Goal: Information Seeking & Learning: Learn about a topic

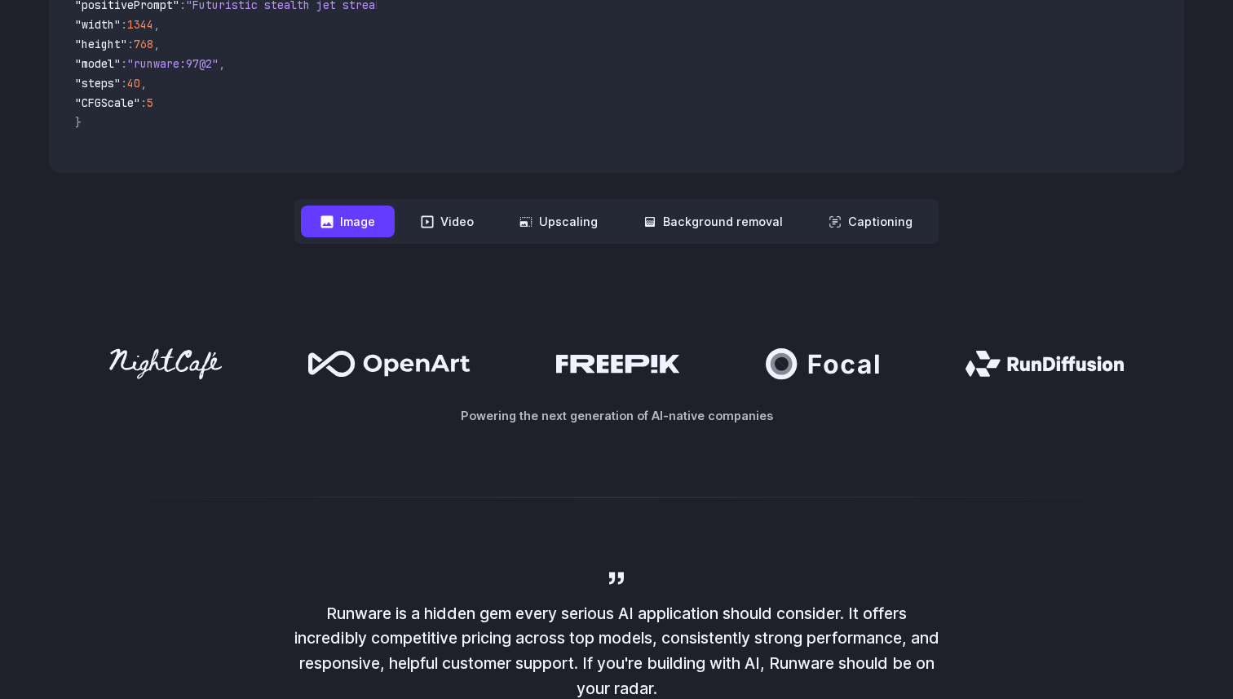
scroll to position [682, 0]
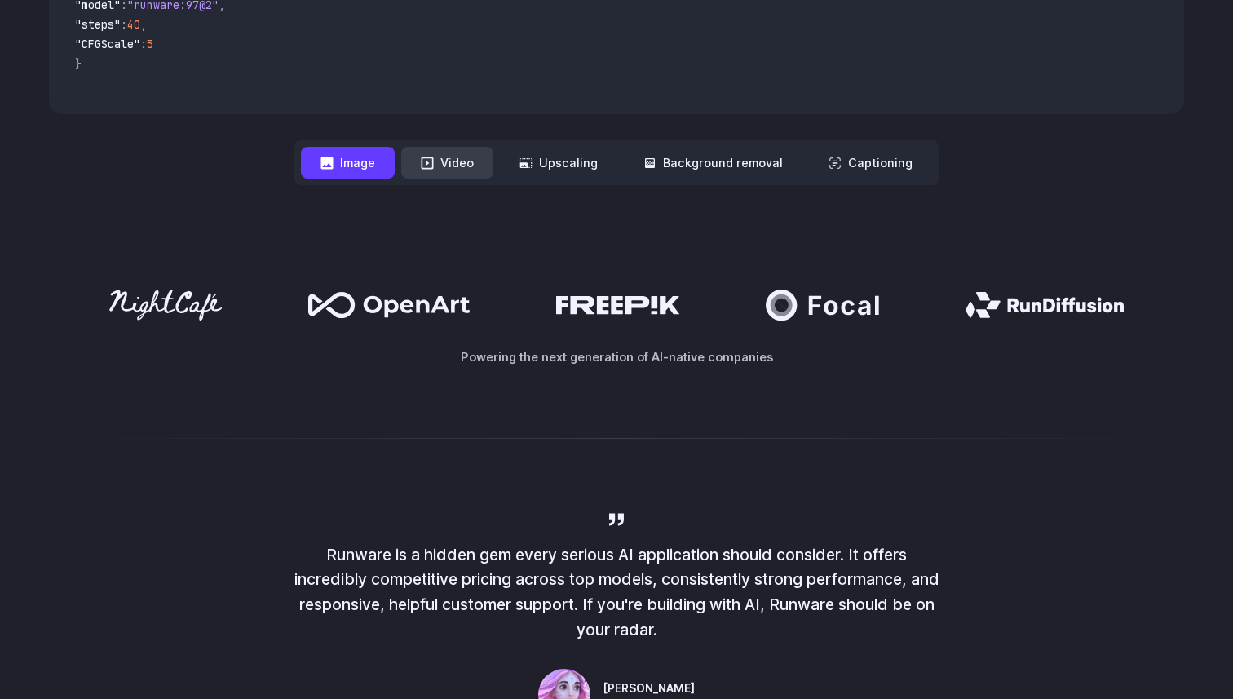
click at [464, 168] on button "Video" at bounding box center [447, 163] width 92 height 32
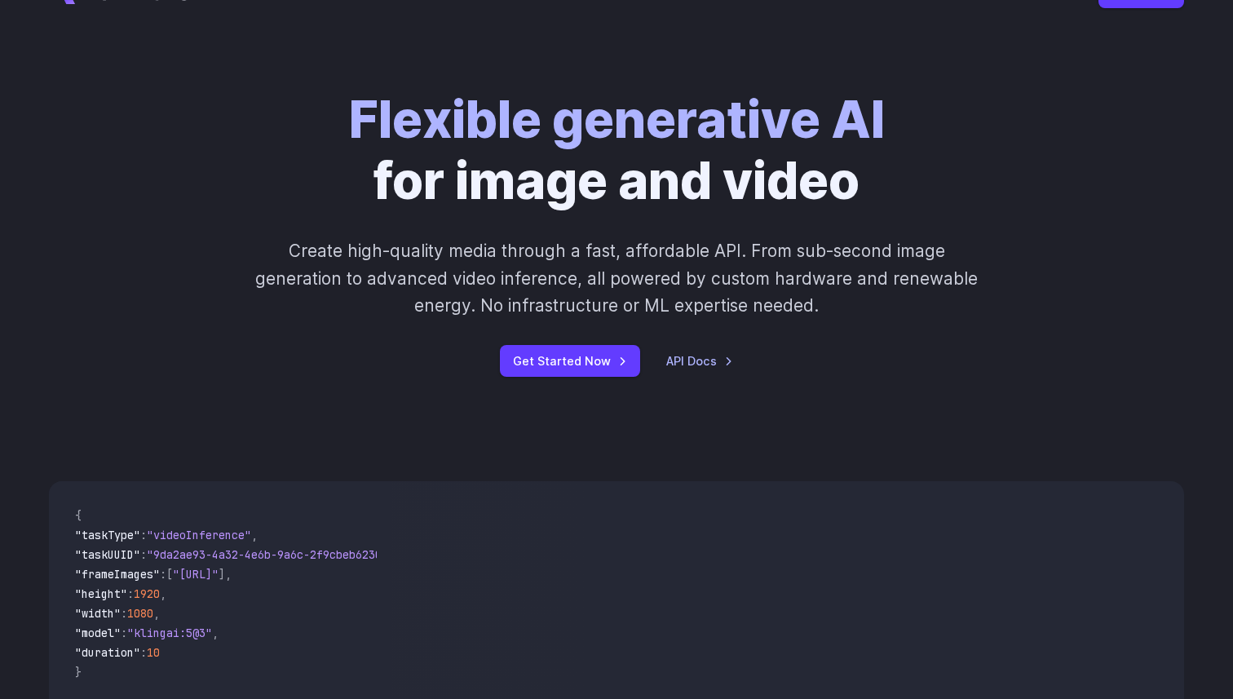
scroll to position [0, 0]
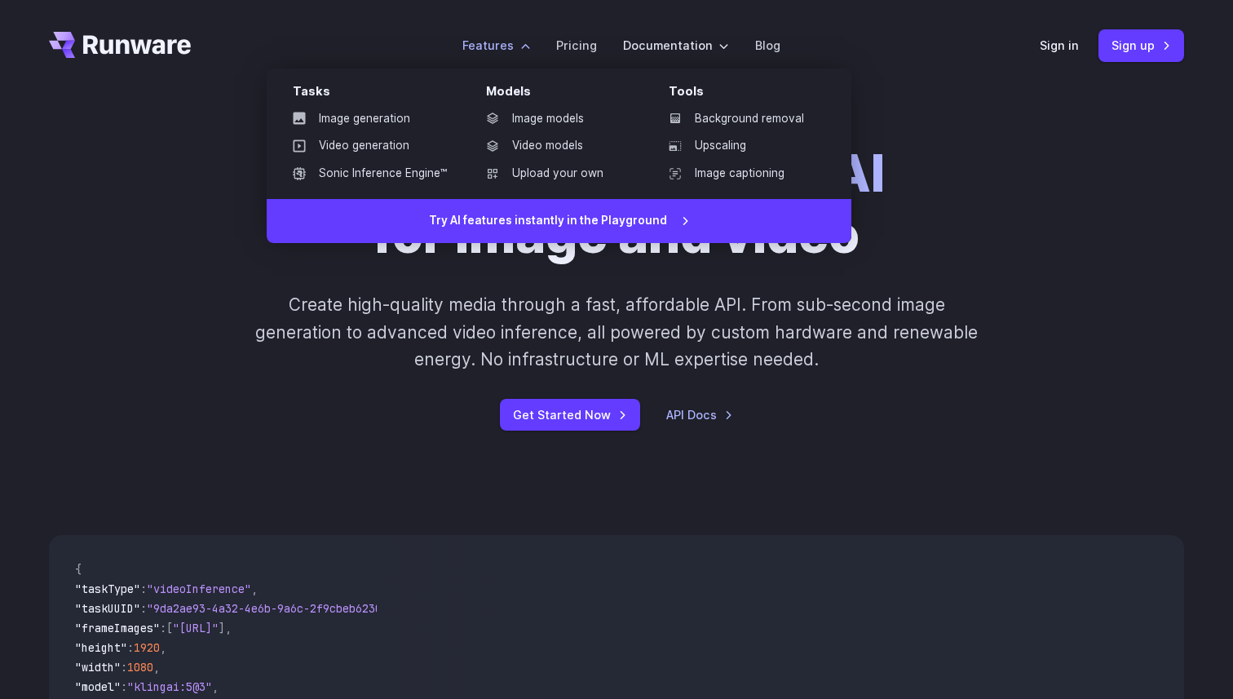
click at [530, 43] on label "Features" at bounding box center [496, 45] width 68 height 19
click at [551, 148] on link "Video models" at bounding box center [558, 146] width 170 height 24
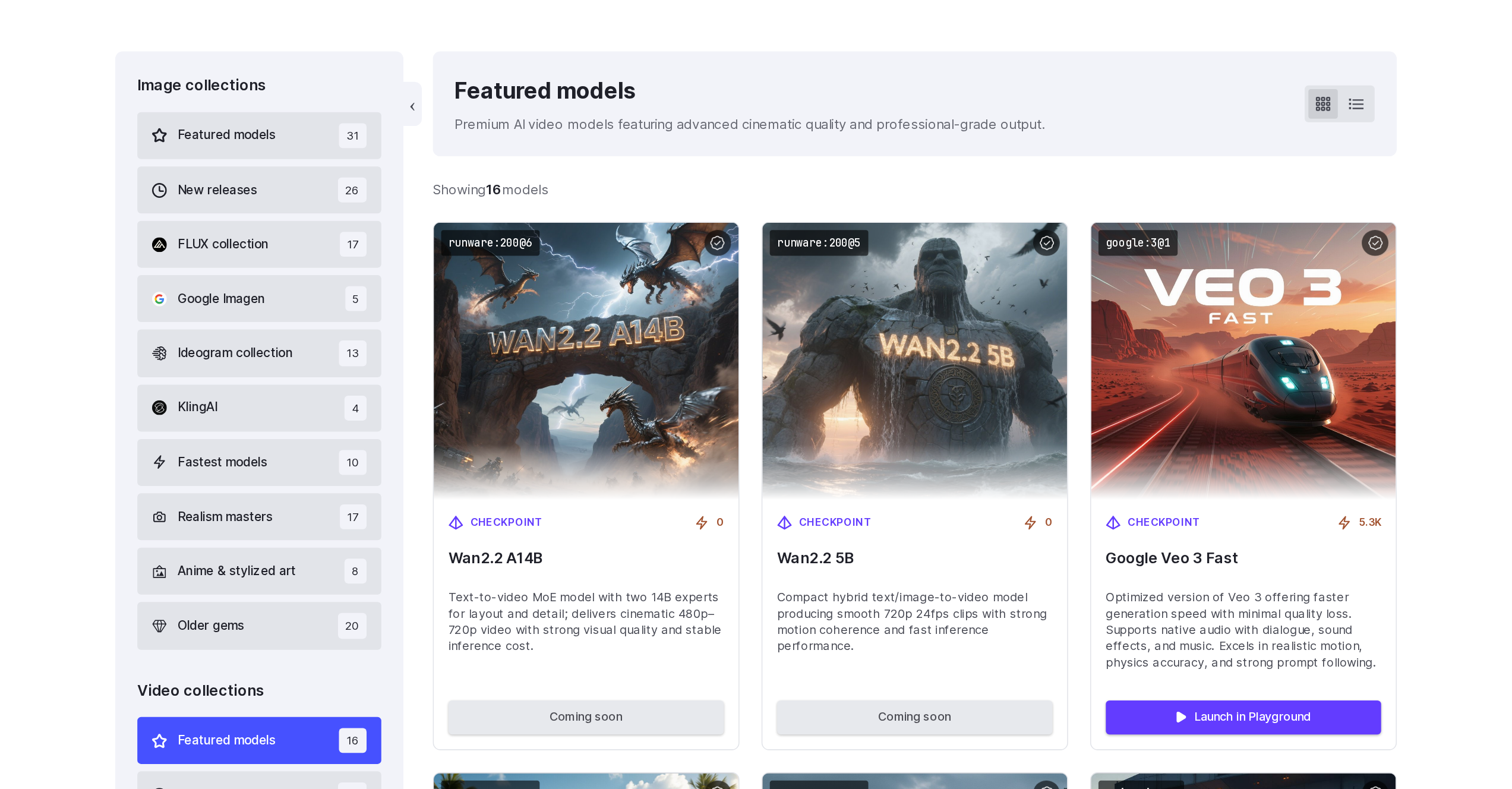
scroll to position [335, 0]
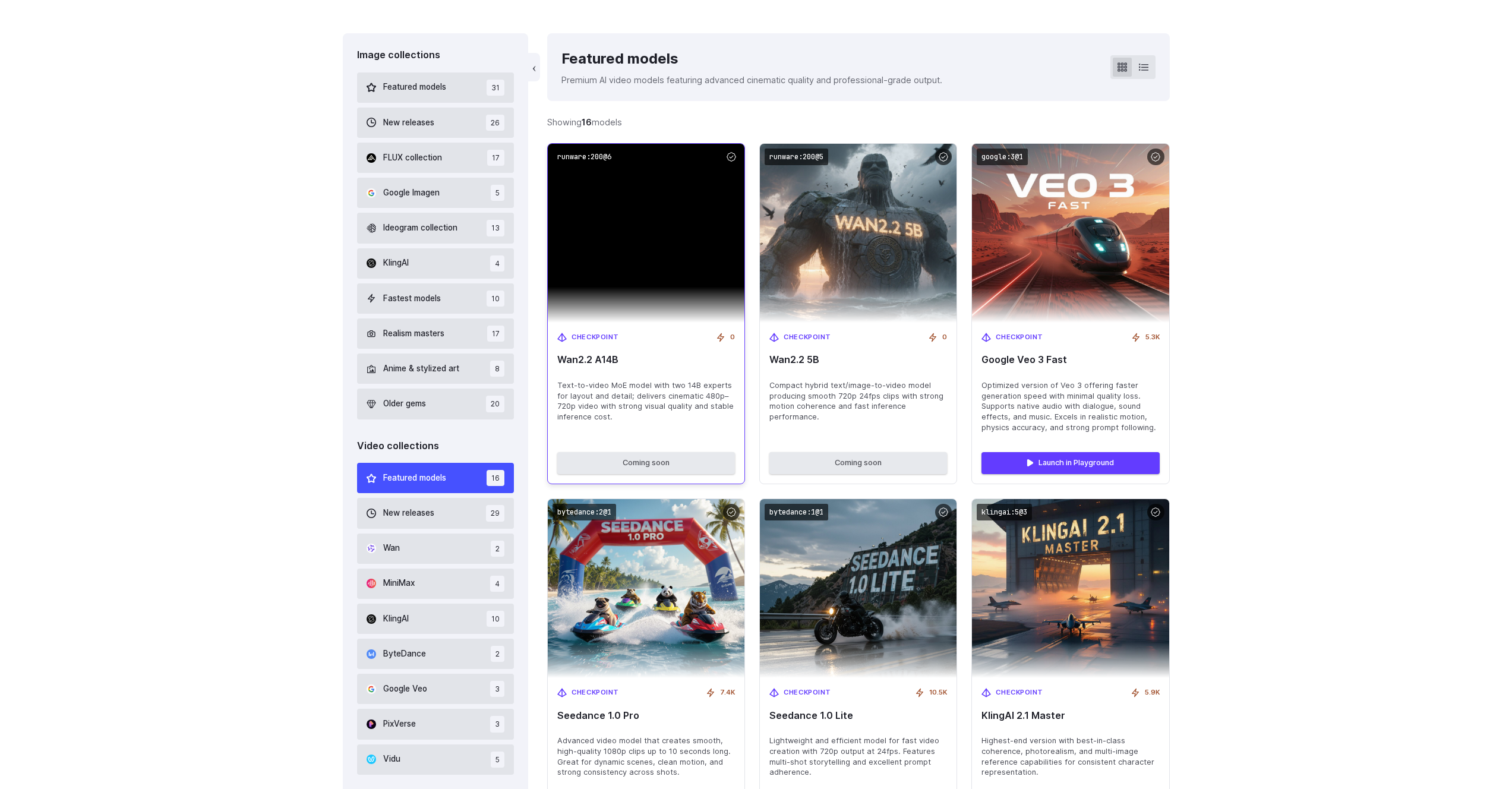
click at [593, 411] on span "Text-to-video MoE model with two 14B experts for layout and detail; delivers ci…" at bounding box center [646, 401] width 178 height 43
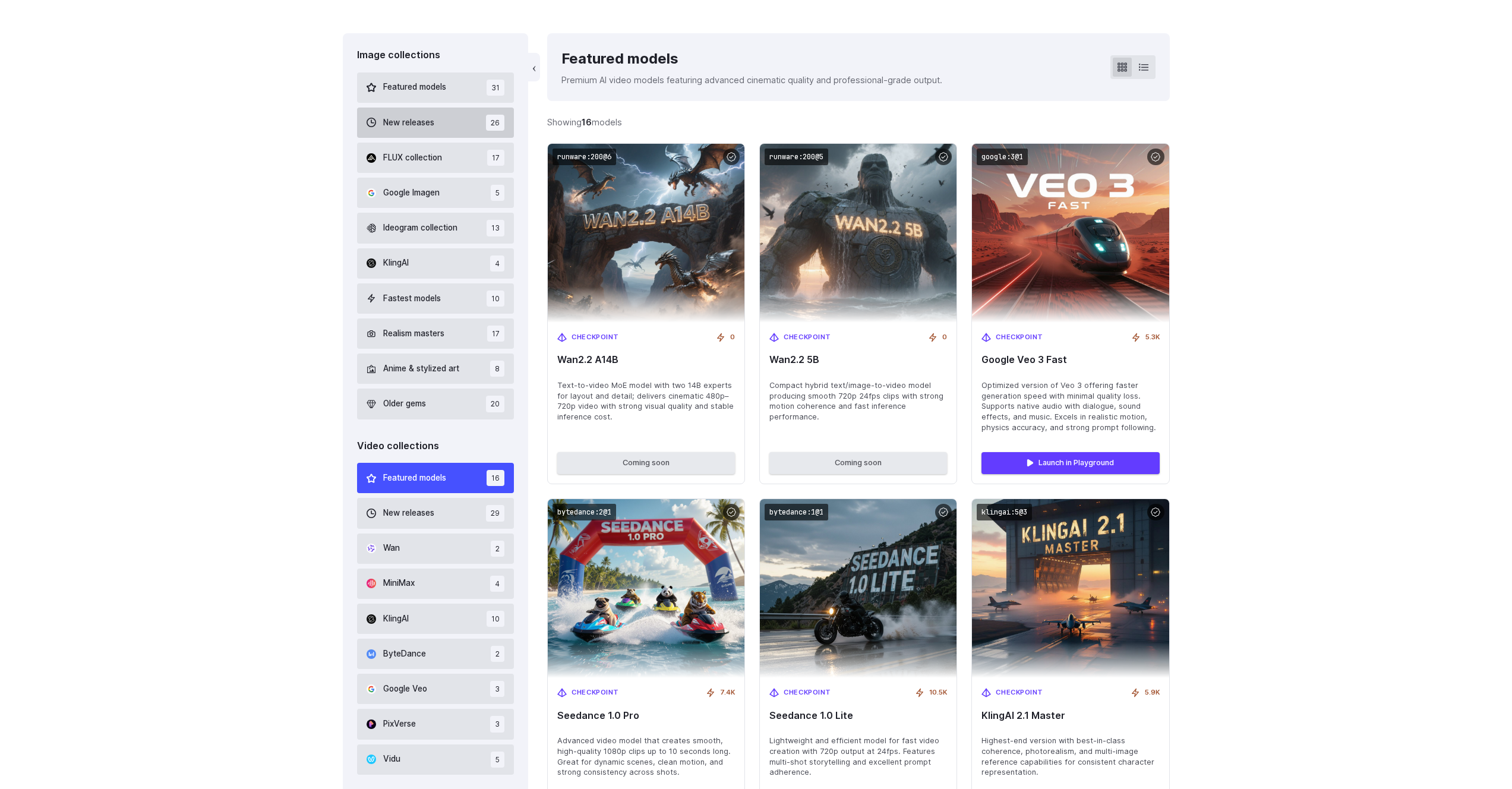
click at [425, 128] on span "New releases" at bounding box center [409, 123] width 51 height 13
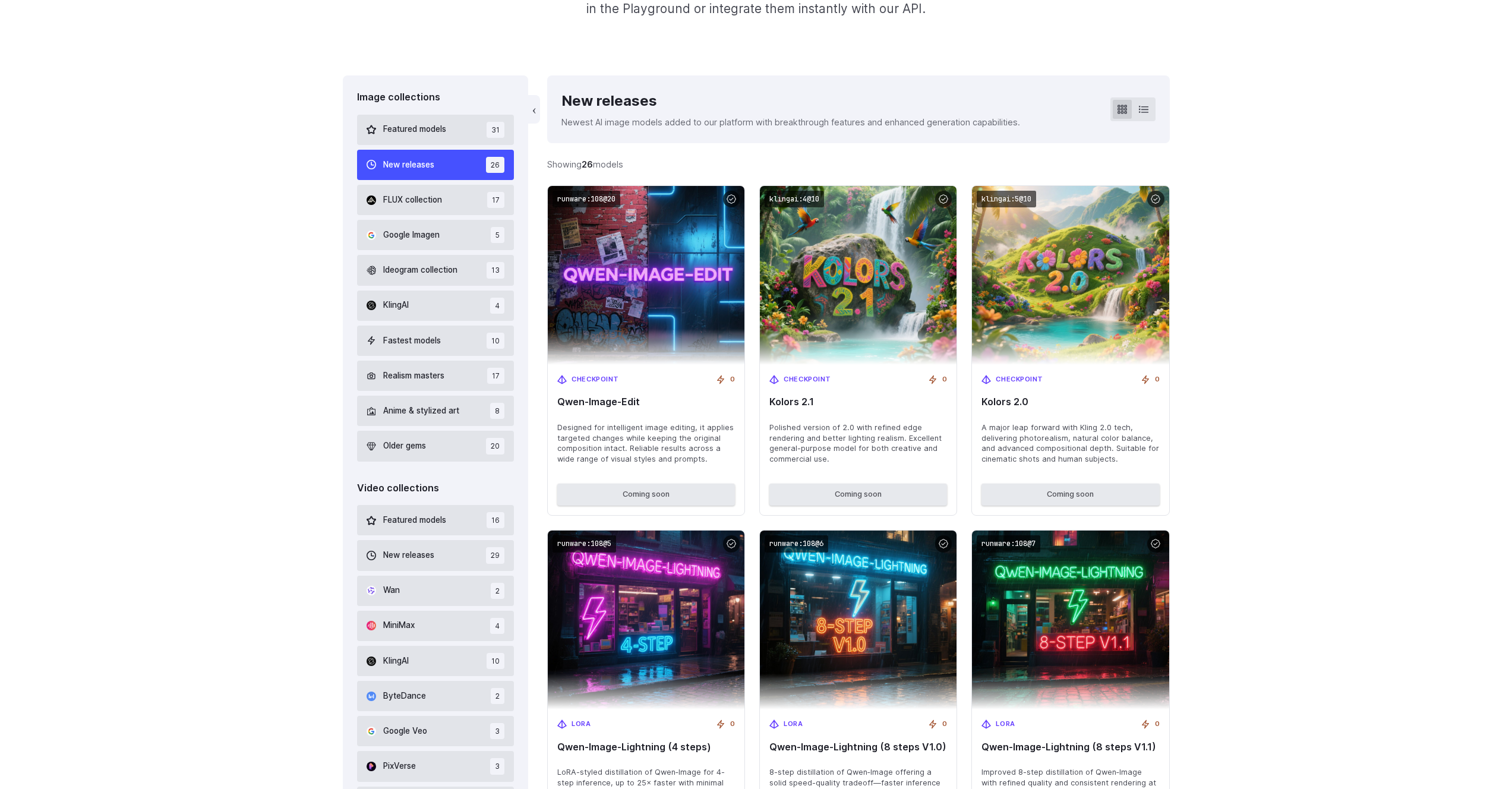
scroll to position [292, 0]
click at [440, 165] on button "New releases 26" at bounding box center [436, 165] width 157 height 31
click at [897, 117] on p "Newest AI image models added to our platform with breakthrough features and enh…" at bounding box center [791, 122] width 459 height 14
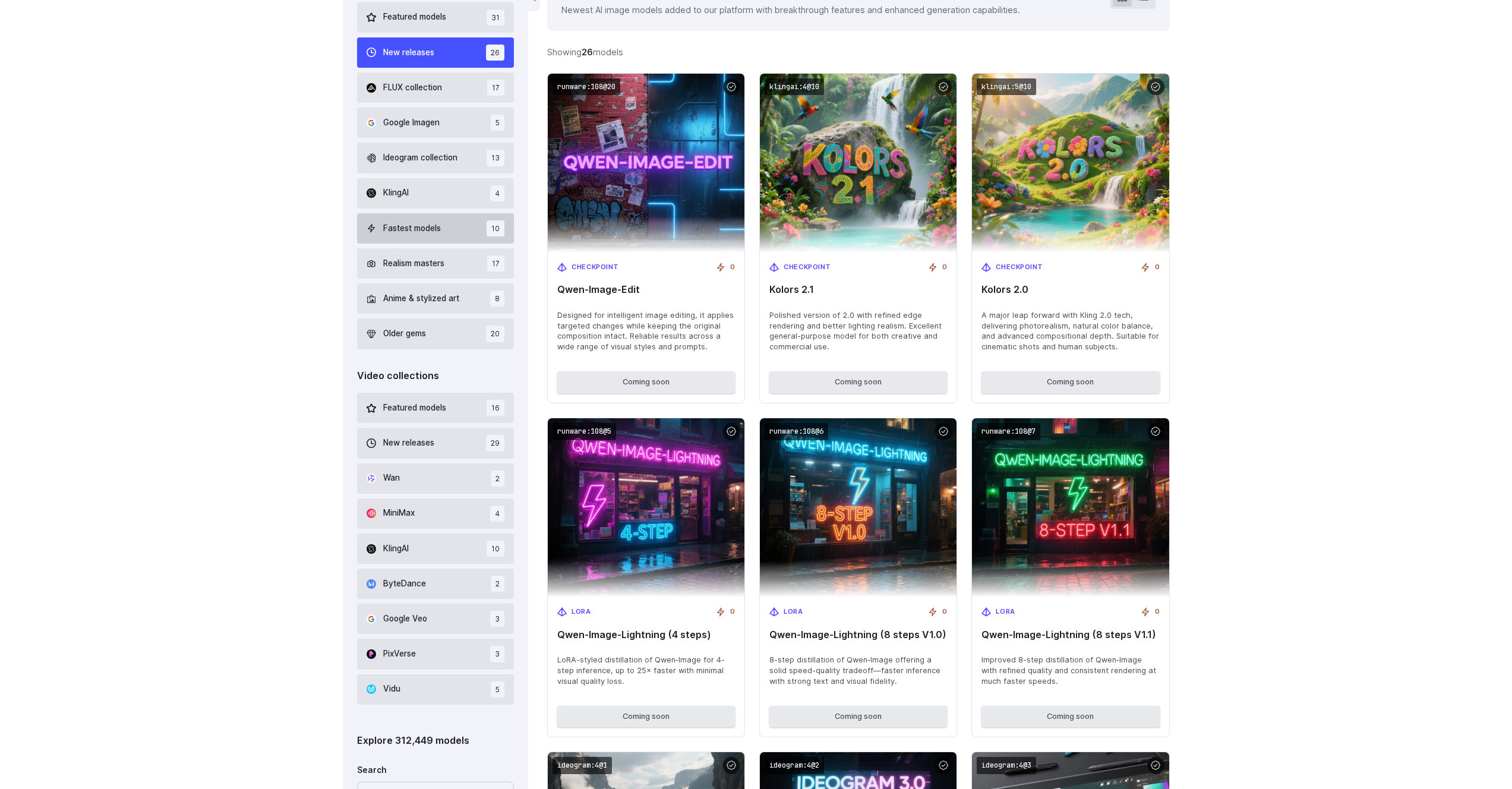
scroll to position [232, 0]
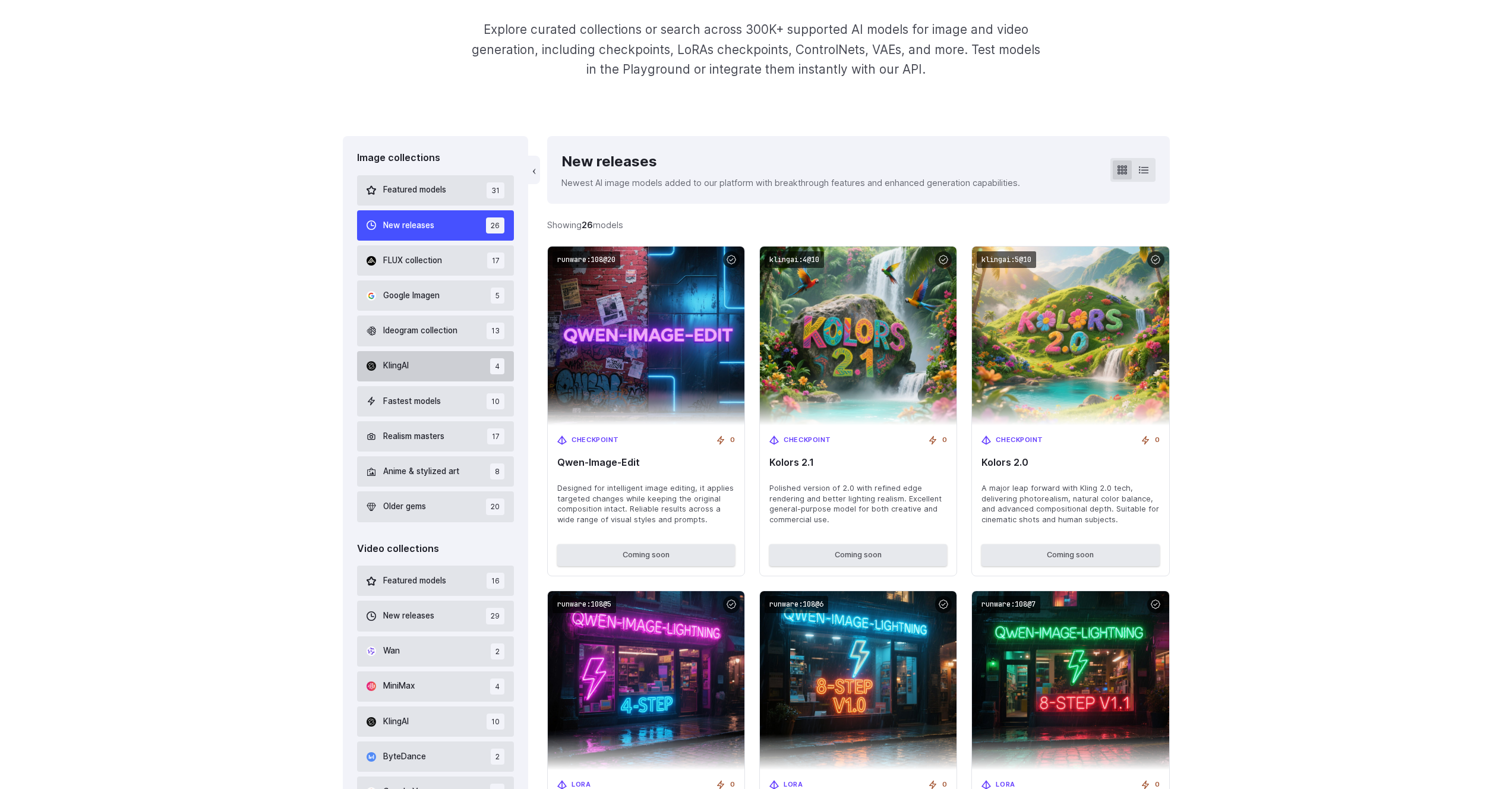
click at [406, 367] on span "KlingAI" at bounding box center [395, 366] width 25 height 13
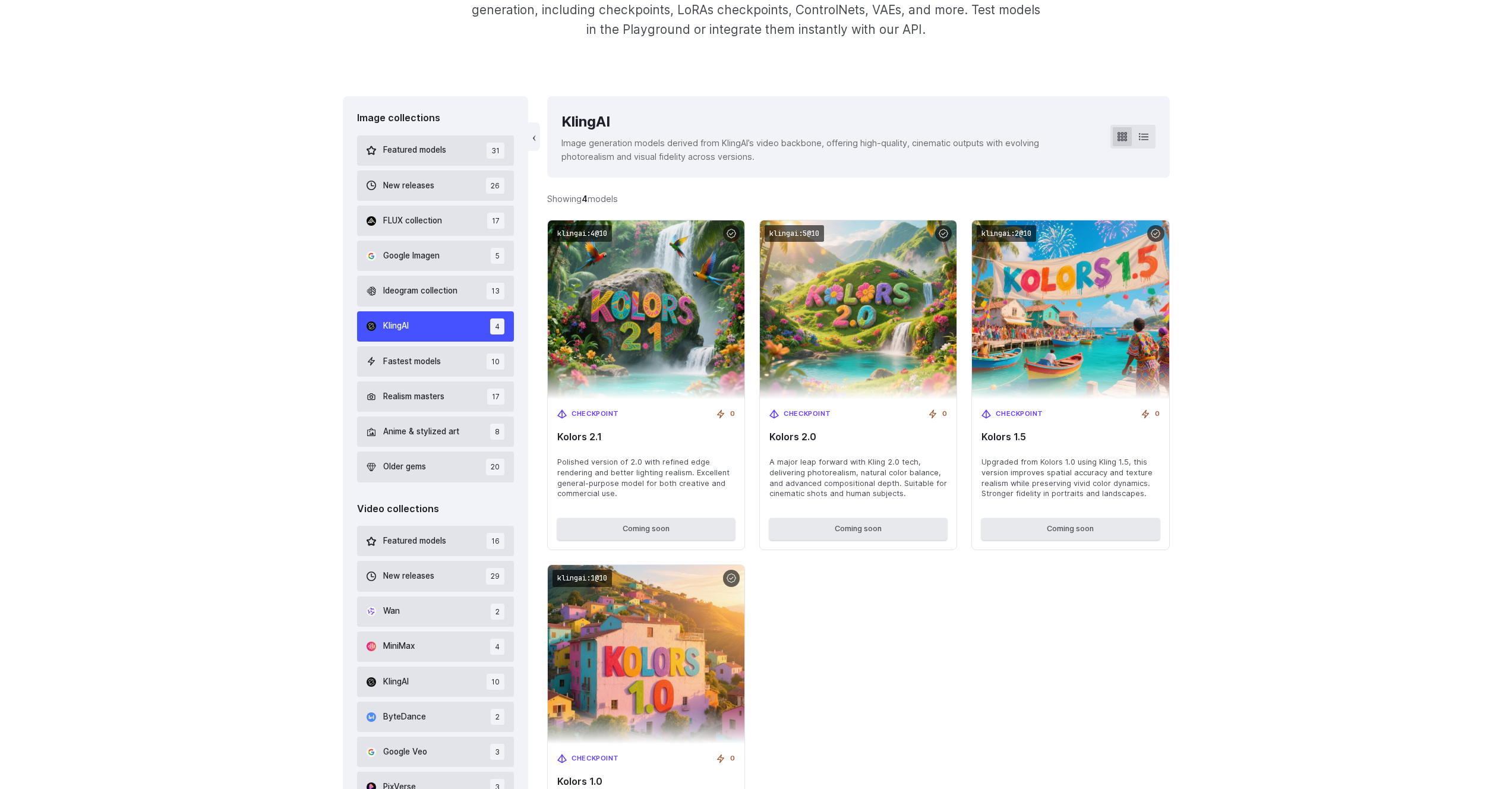
scroll to position [292, 0]
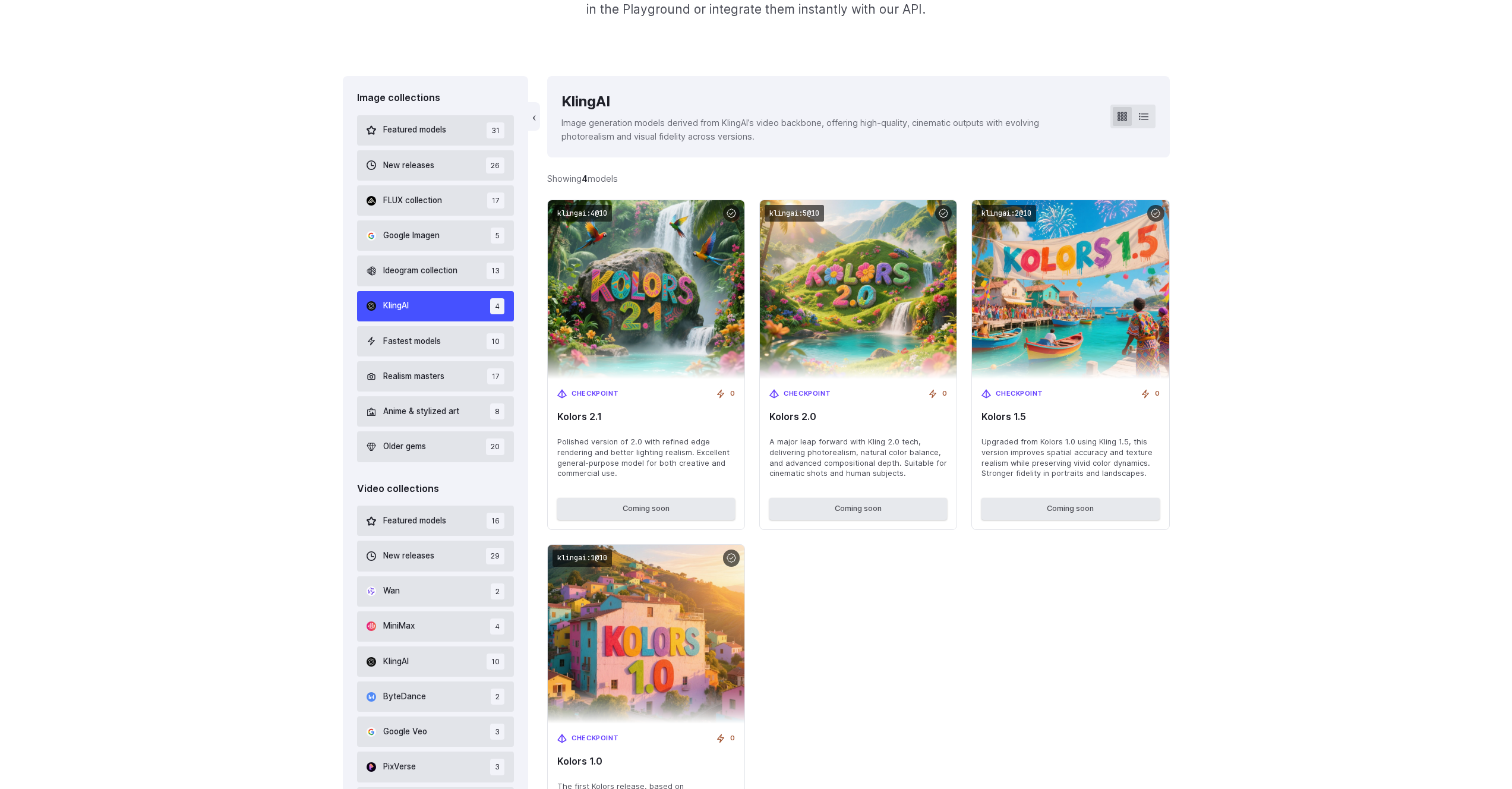
click at [427, 306] on button "KlingAI 4" at bounding box center [436, 307] width 157 height 31
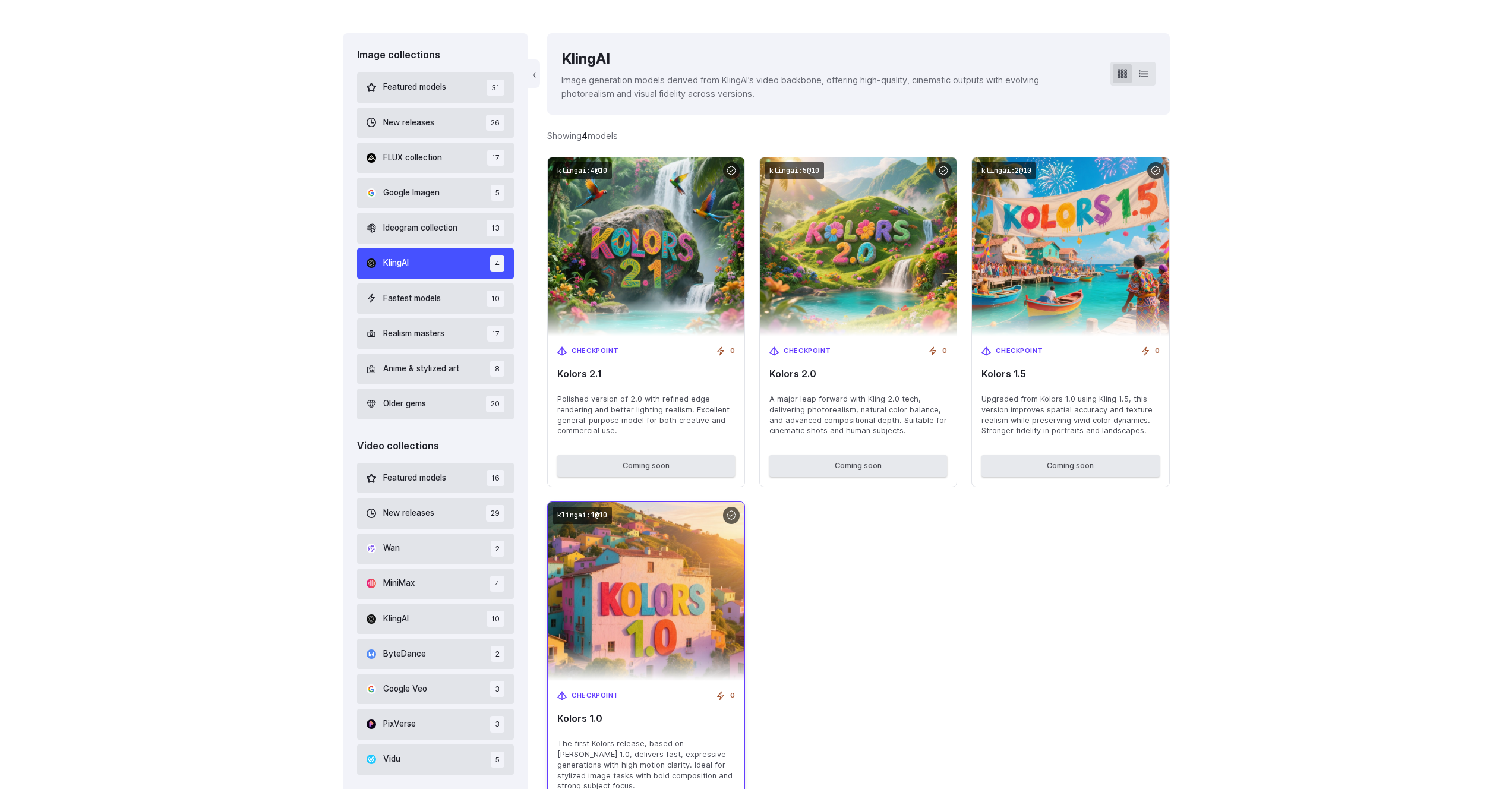
scroll to position [381, 0]
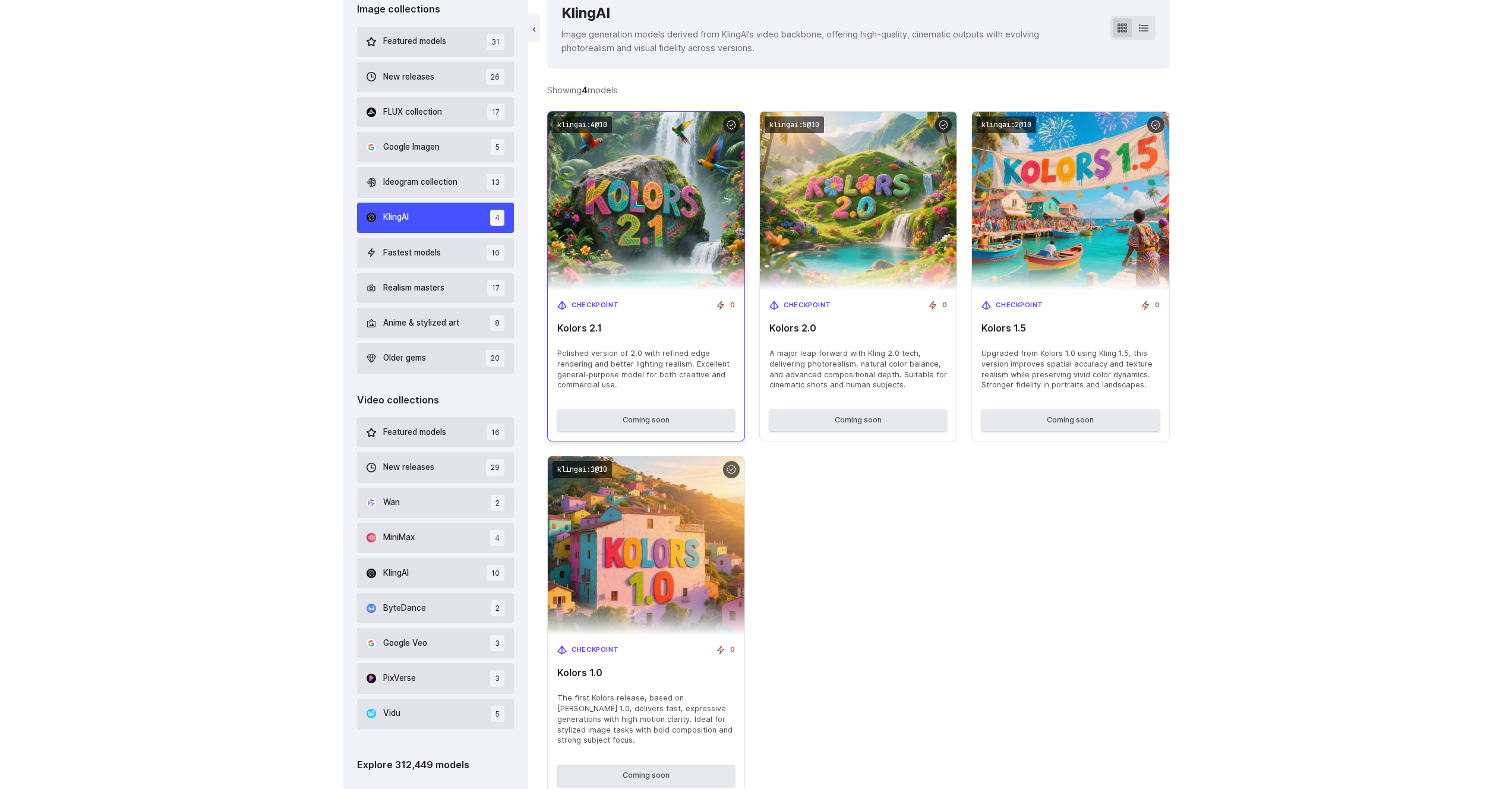
click at [595, 251] on img at bounding box center [646, 201] width 216 height 197
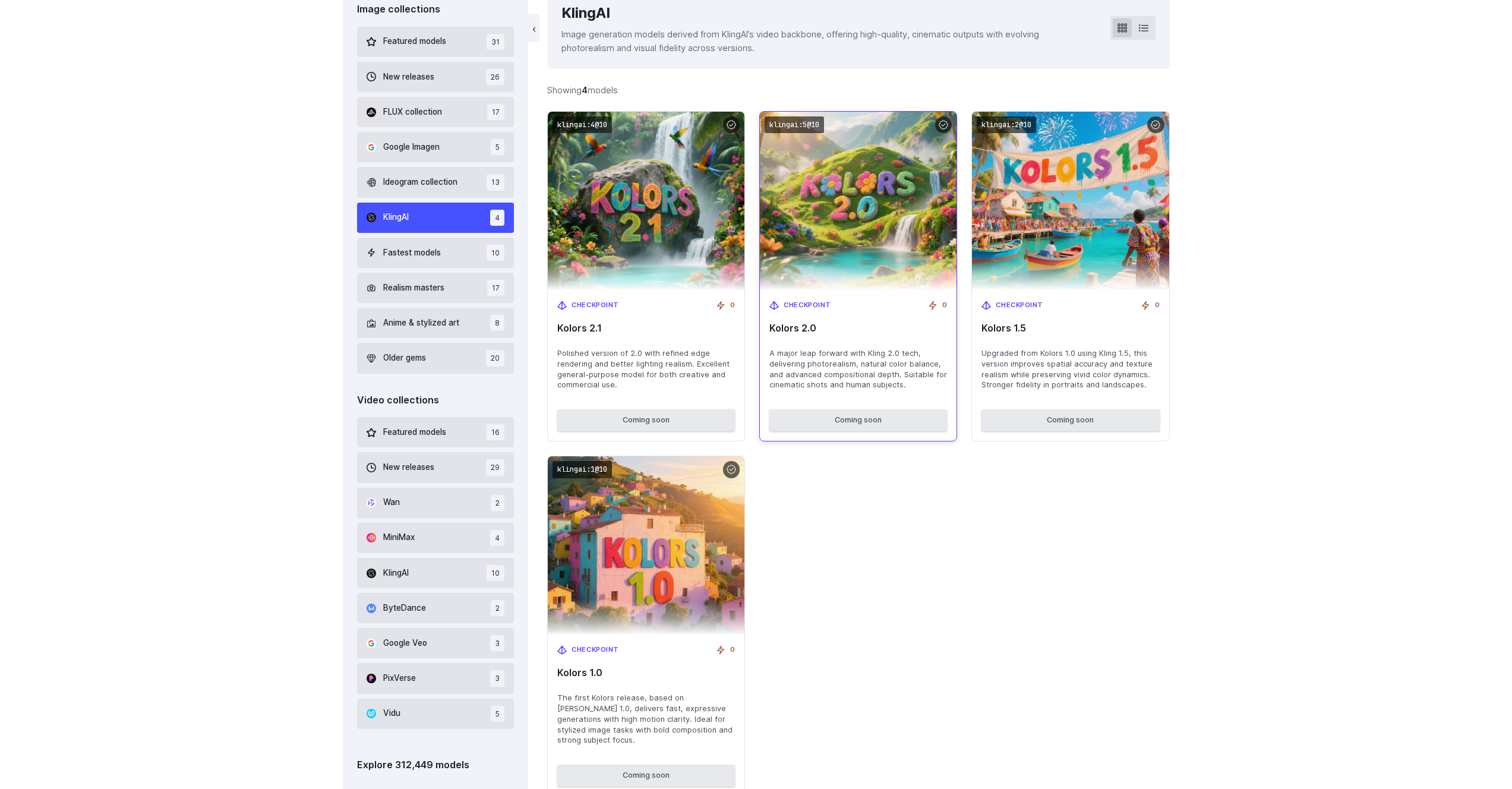
click at [891, 237] on img at bounding box center [858, 201] width 216 height 197
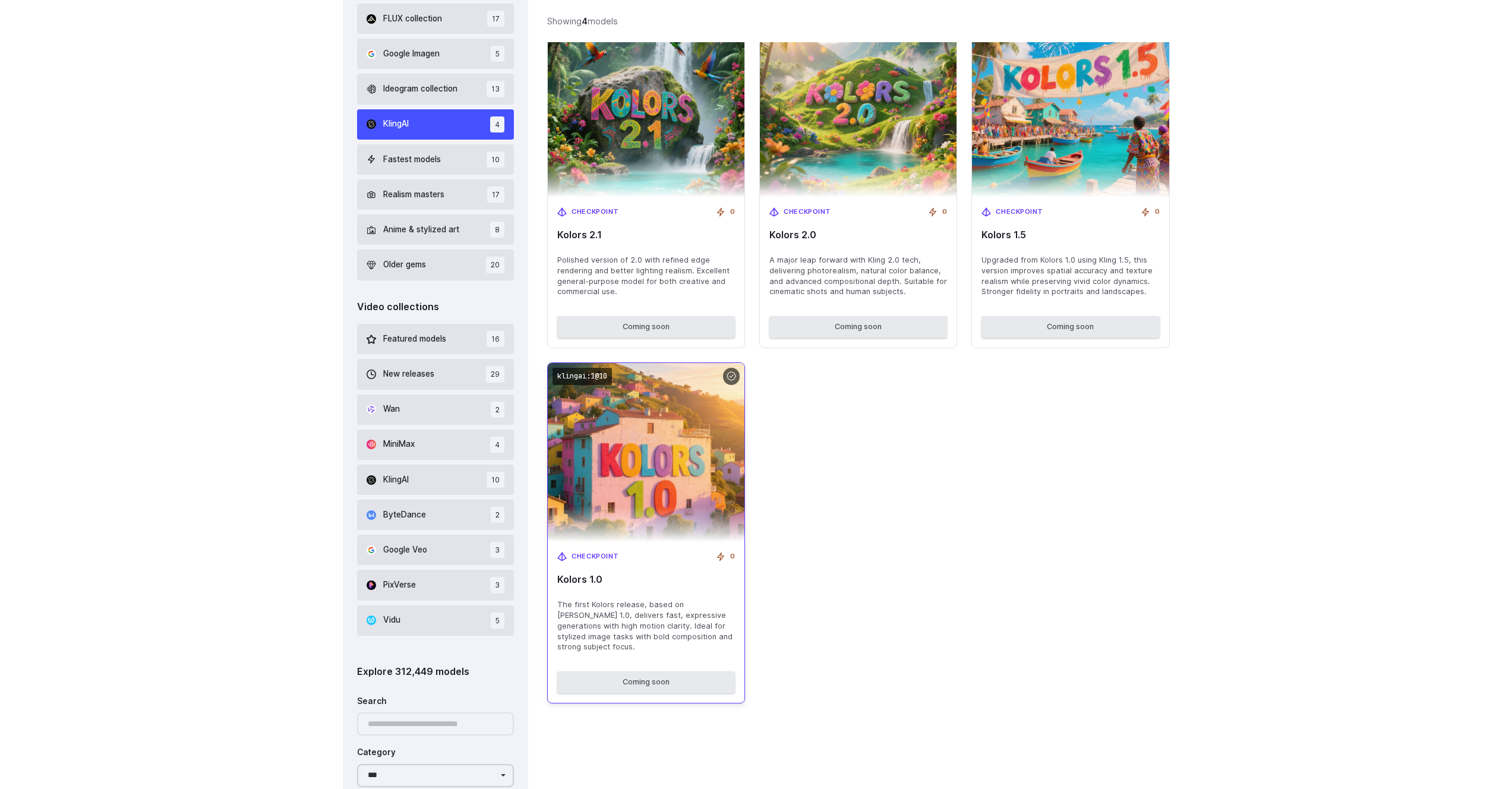
scroll to position [471, 0]
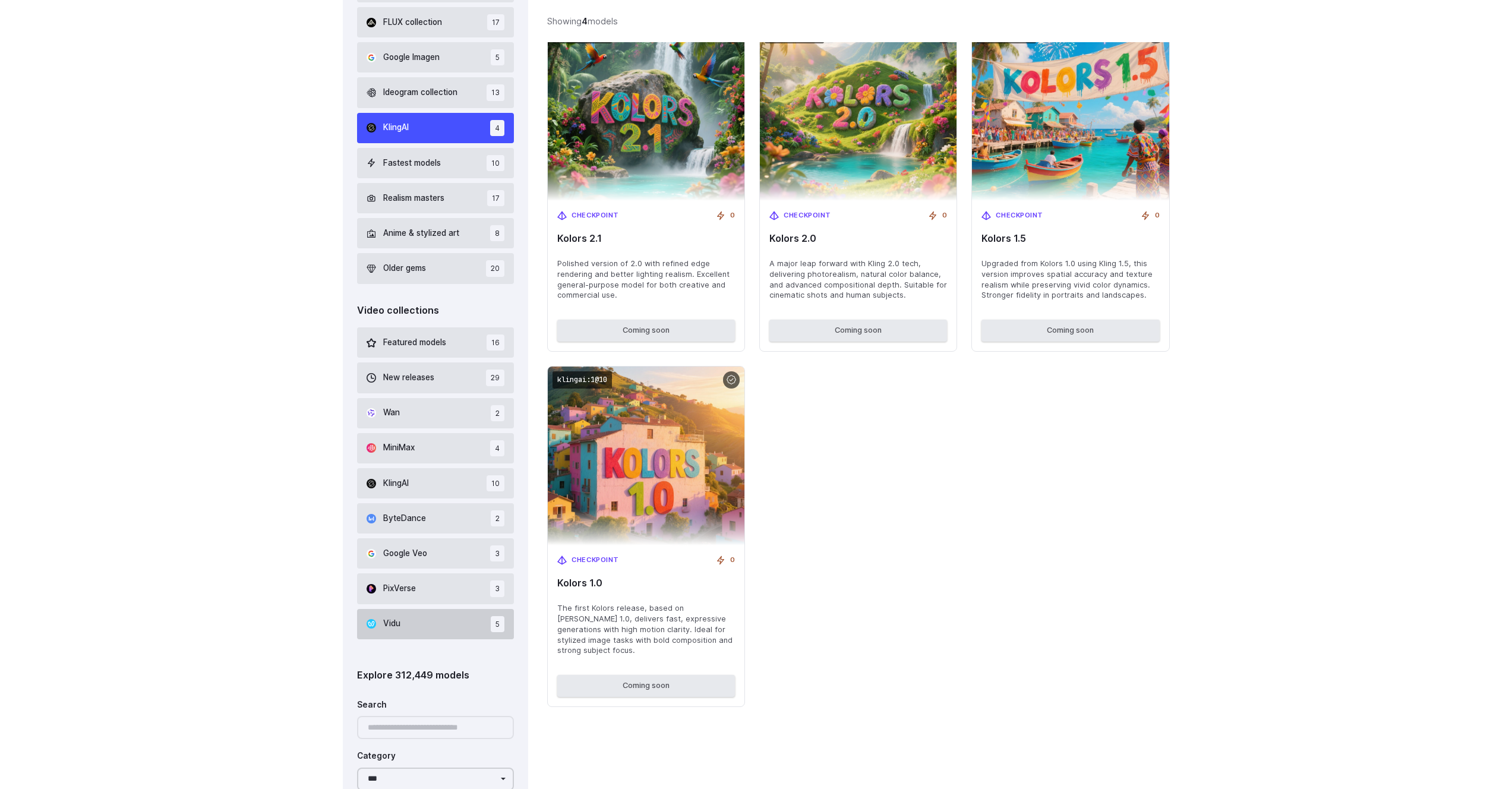
click at [440, 509] on button "Vidu 5" at bounding box center [436, 624] width 157 height 31
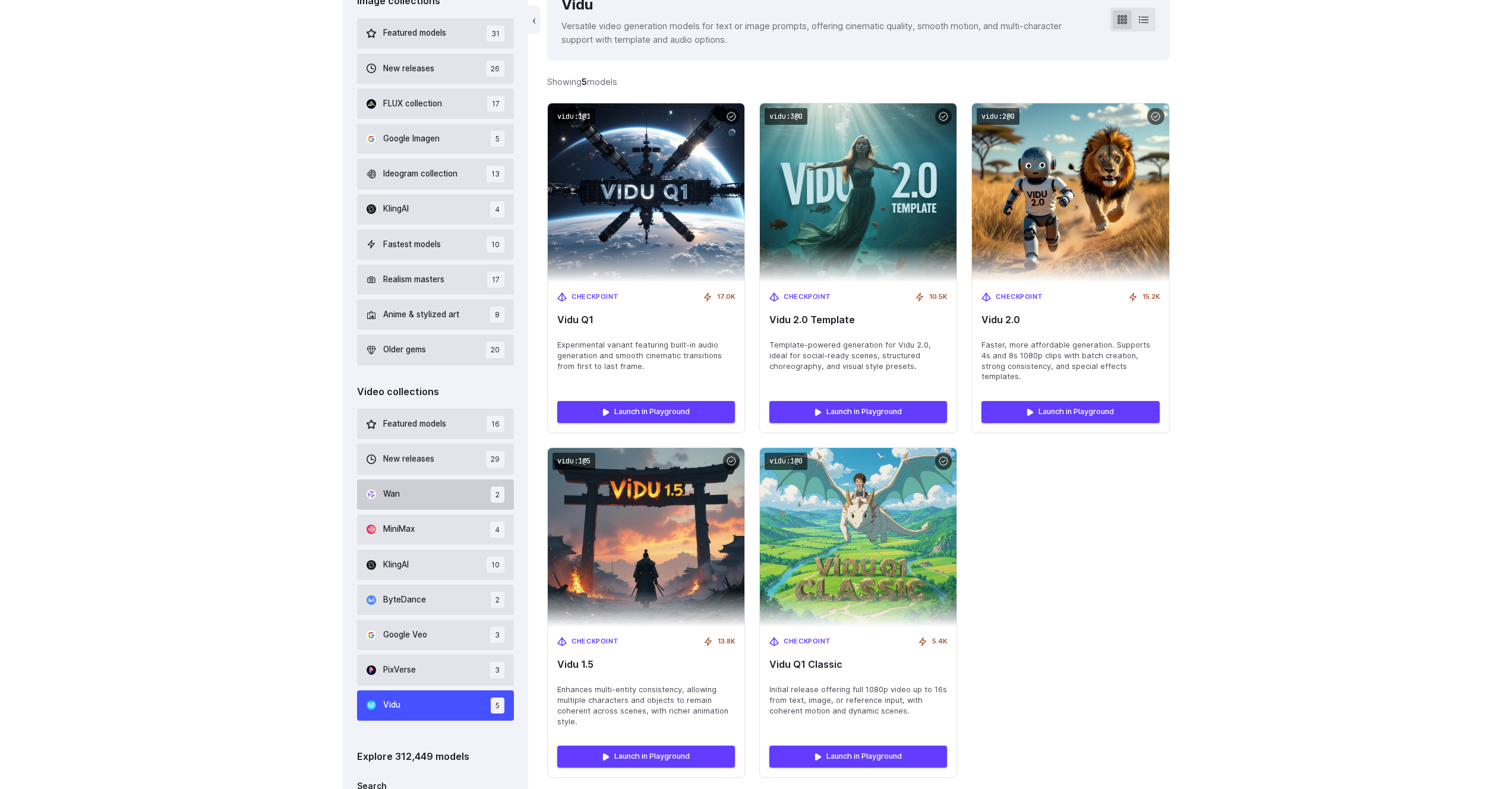
scroll to position [435, 0]
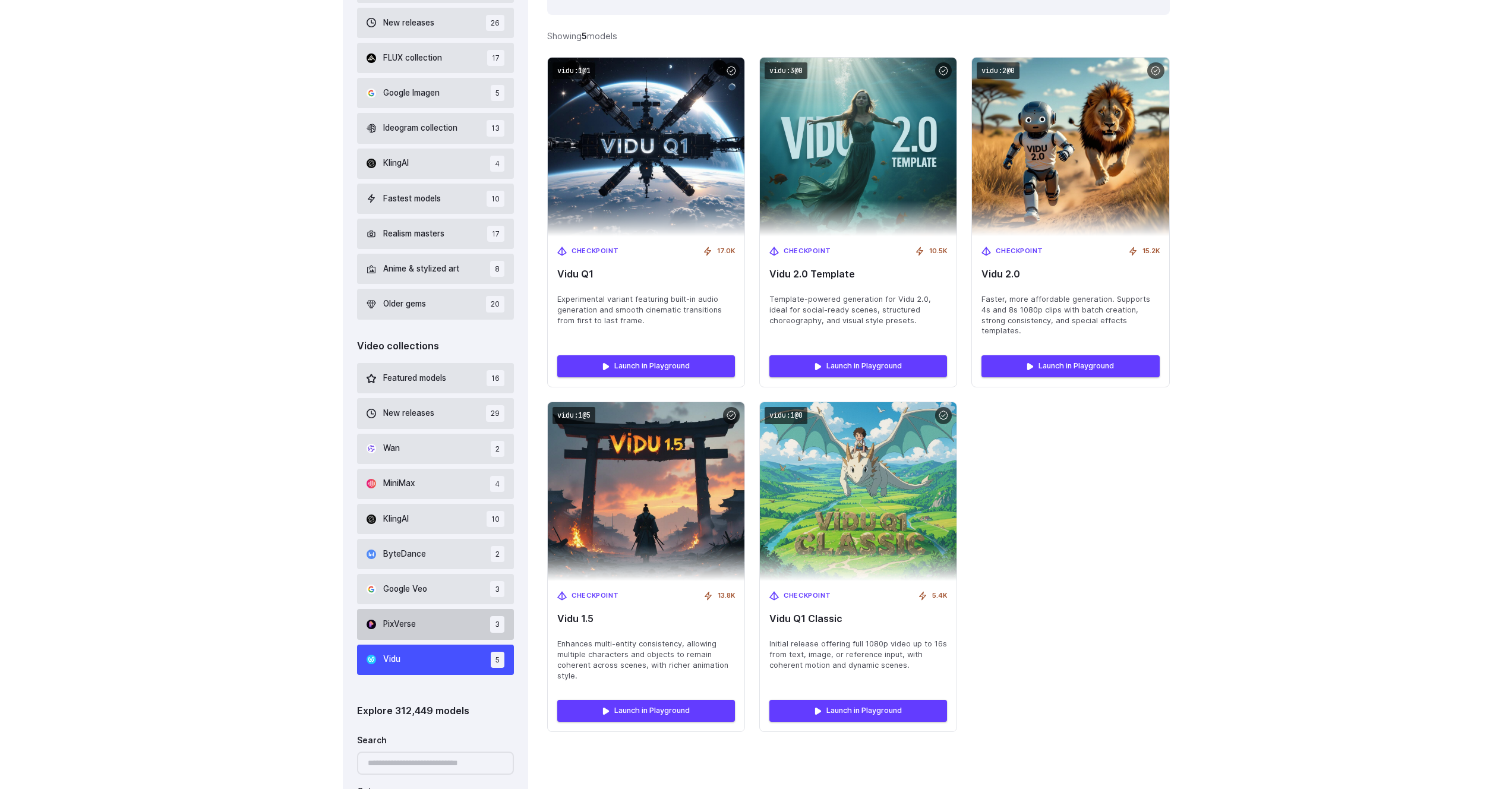
click at [436, 509] on button "PixVerse 3" at bounding box center [436, 624] width 157 height 31
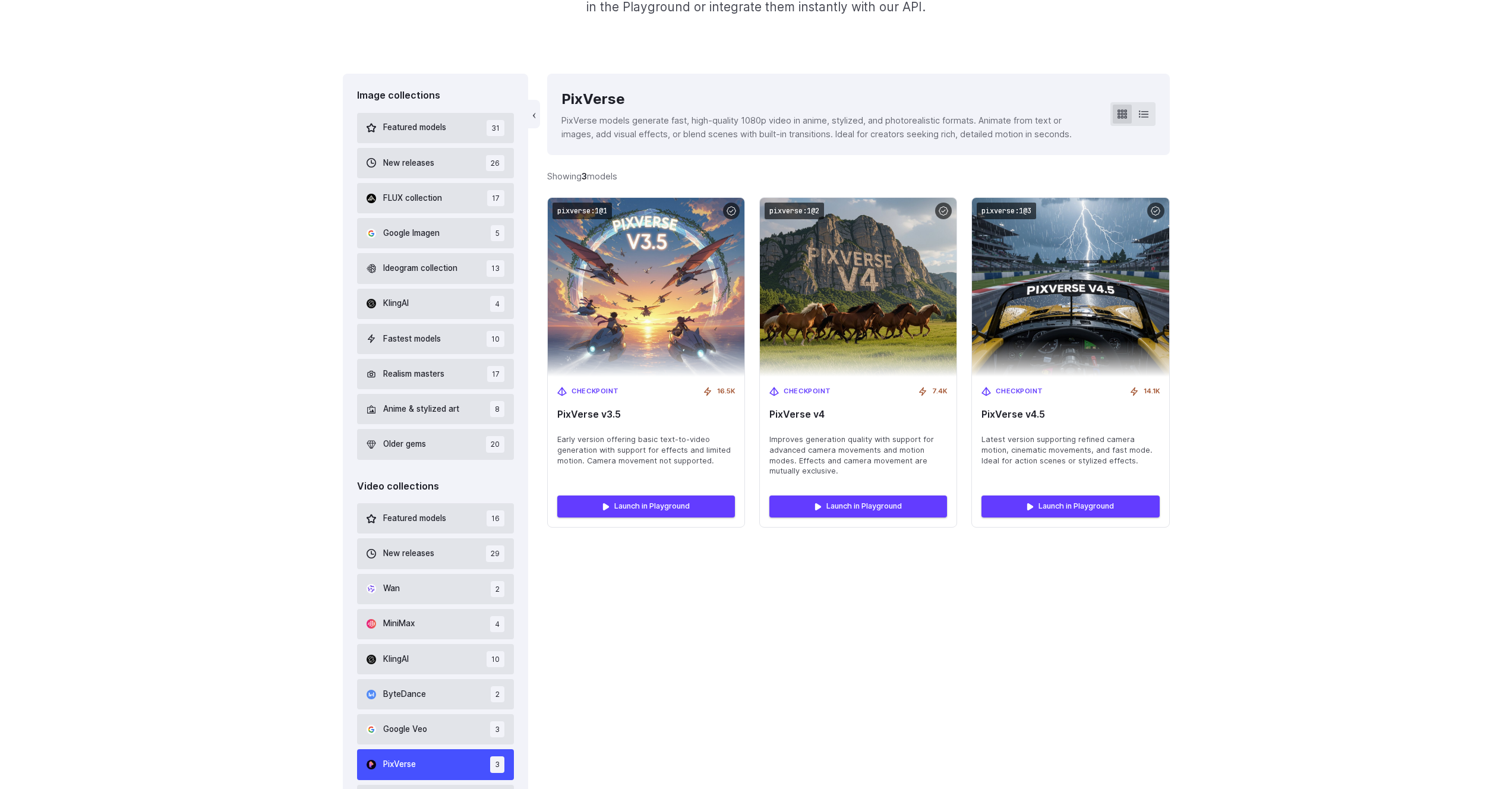
scroll to position [292, 0]
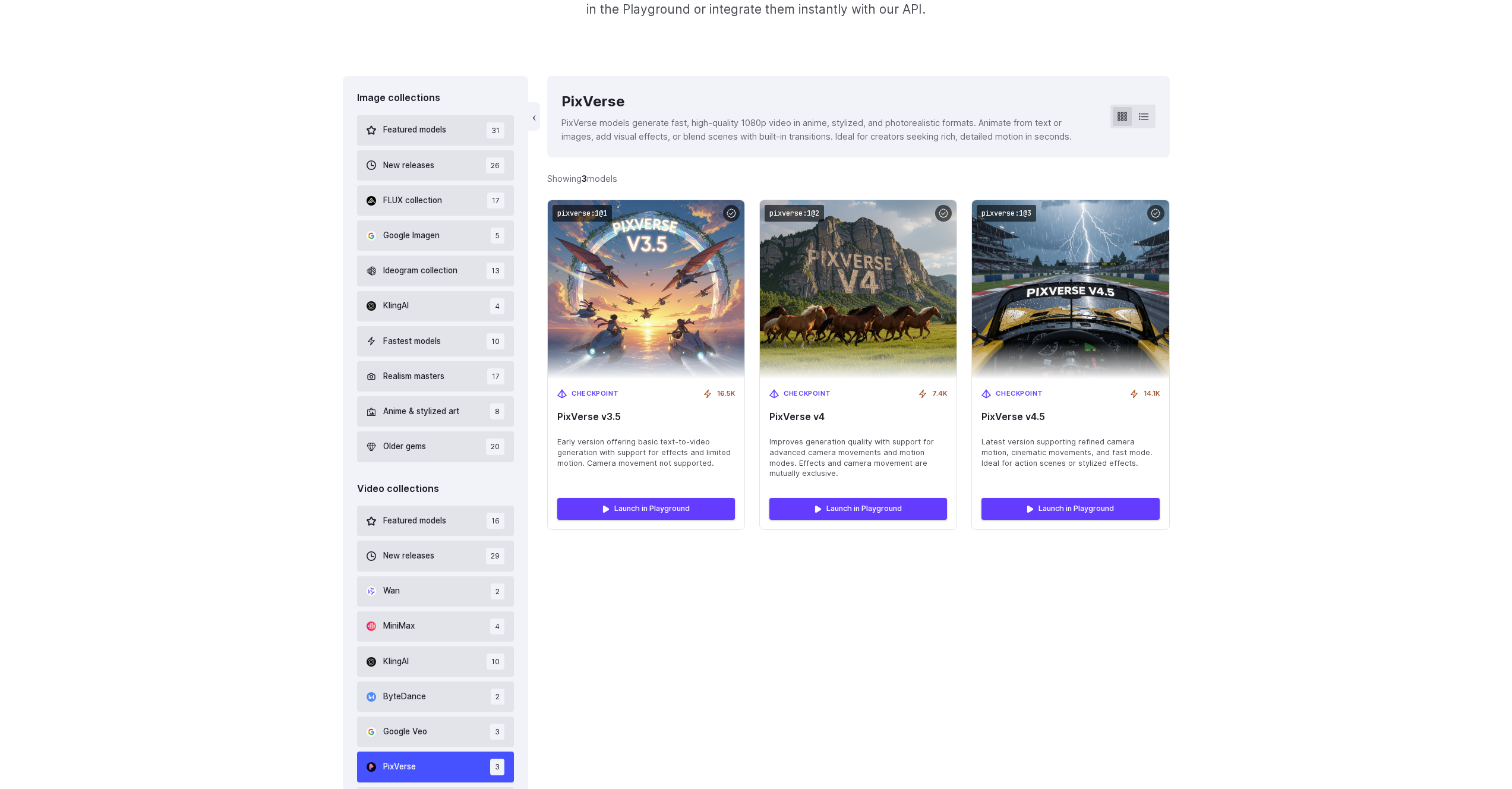
click at [302, 378] on div "Image collections Featured models 31 New releases 26 FLUX collection 17 Google …" at bounding box center [756, 578] width 1512 height 1005
click at [291, 316] on div "Image collections Featured models 31 New releases 26 FLUX collection 17 Google …" at bounding box center [756, 578] width 1512 height 1005
